Goal: Information Seeking & Learning: Learn about a topic

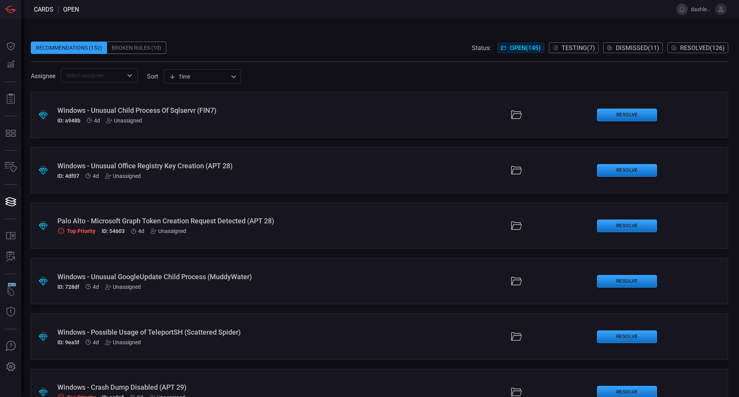
click at [180, 101] on div ".suggested_cards_icon{fill:url(#suggested_cards_icon);} Windows - Unusual Child…" at bounding box center [379, 115] width 697 height 46
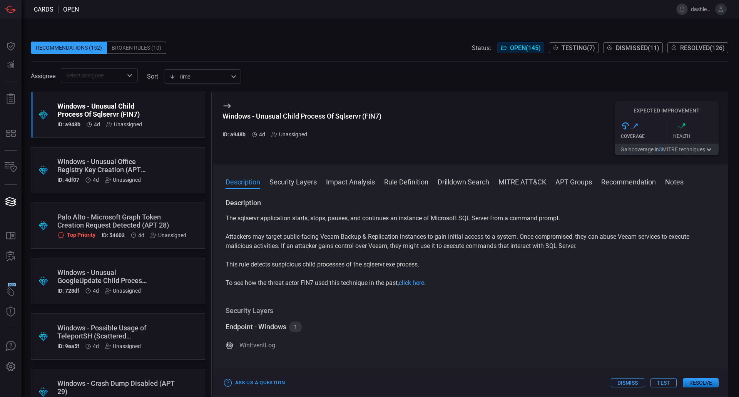
click at [526, 181] on button "MITRE ATT&CK" at bounding box center [522, 181] width 48 height 9
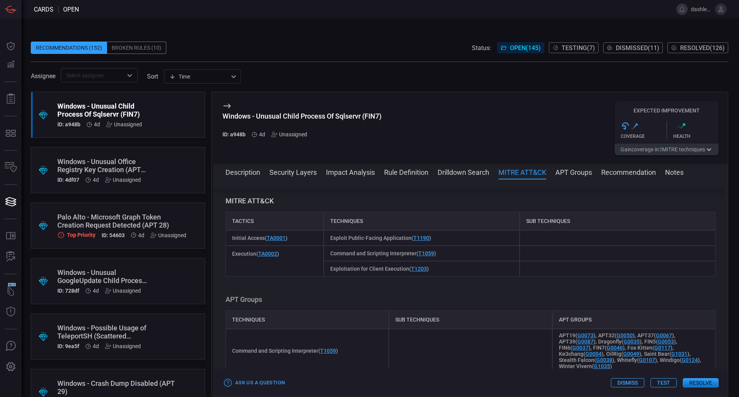
click at [254, 170] on button "Description" at bounding box center [242, 171] width 35 height 9
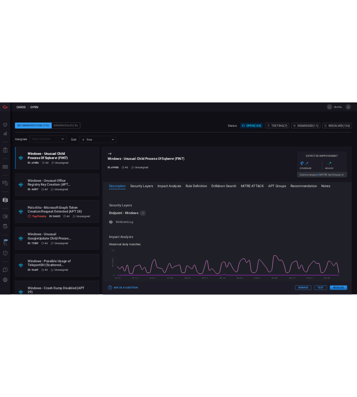
scroll to position [0, 0]
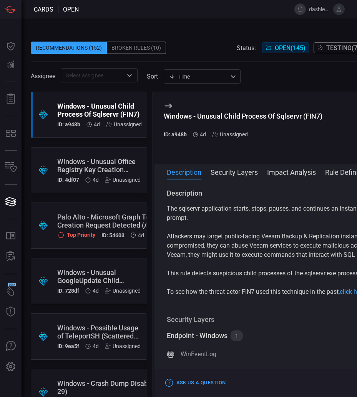
click at [91, 164] on div "Windows - Unusual Office Registry Key Creation (APT 28)" at bounding box center [98, 165] width 83 height 16
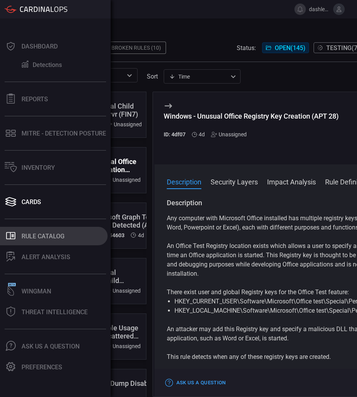
click at [43, 234] on div "Rule Catalog" at bounding box center [43, 235] width 43 height 7
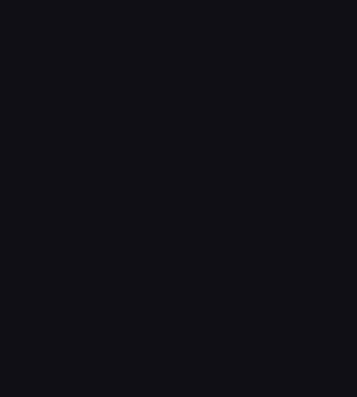
click at [125, 49] on div at bounding box center [178, 198] width 357 height 397
drag, startPoint x: 38, startPoint y: 30, endPoint x: 169, endPoint y: 184, distance: 201.5
click at [169, 184] on div at bounding box center [178, 198] width 357 height 397
drag, startPoint x: 228, startPoint y: 122, endPoint x: 303, endPoint y: 42, distance: 109.7
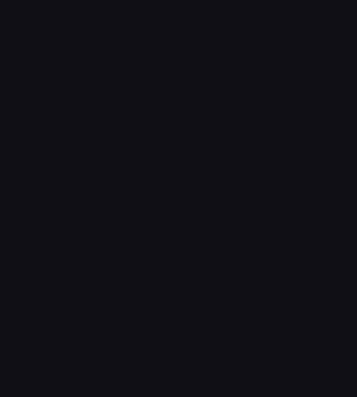
click at [303, 42] on div at bounding box center [178, 198] width 357 height 397
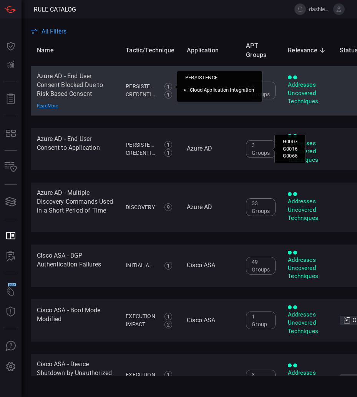
click at [69, 85] on td "Azure AD - End User Consent Blocked Due to Risk-Based Consent Read More" at bounding box center [75, 91] width 89 height 50
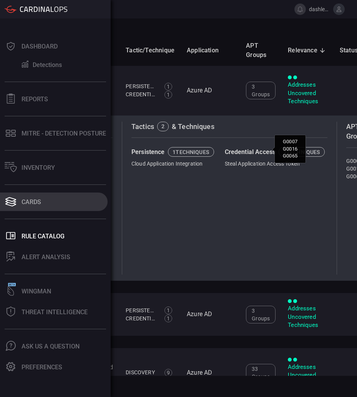
click at [20, 200] on button "Cards" at bounding box center [54, 201] width 108 height 18
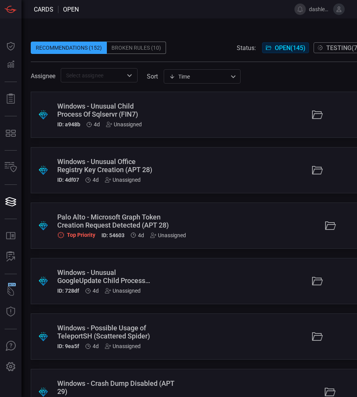
click at [146, 113] on div "Windows - Unusual Child Process Of Sqlservr (FIN7)" at bounding box center [108, 110] width 103 height 16
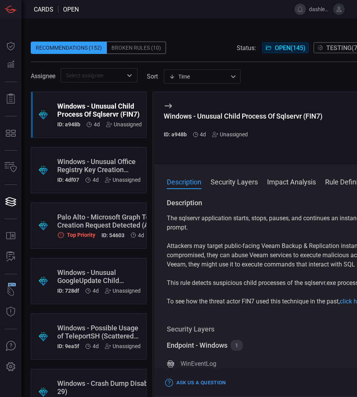
click at [77, 163] on div "Windows - Unusual Office Registry Key Creation (APT 28)" at bounding box center [98, 165] width 83 height 16
